Goal: Information Seeking & Learning: Learn about a topic

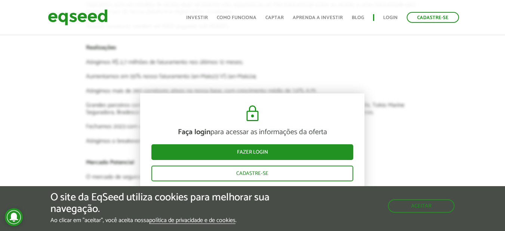
scroll to position [1046, 0]
